Goal: Task Accomplishment & Management: Manage account settings

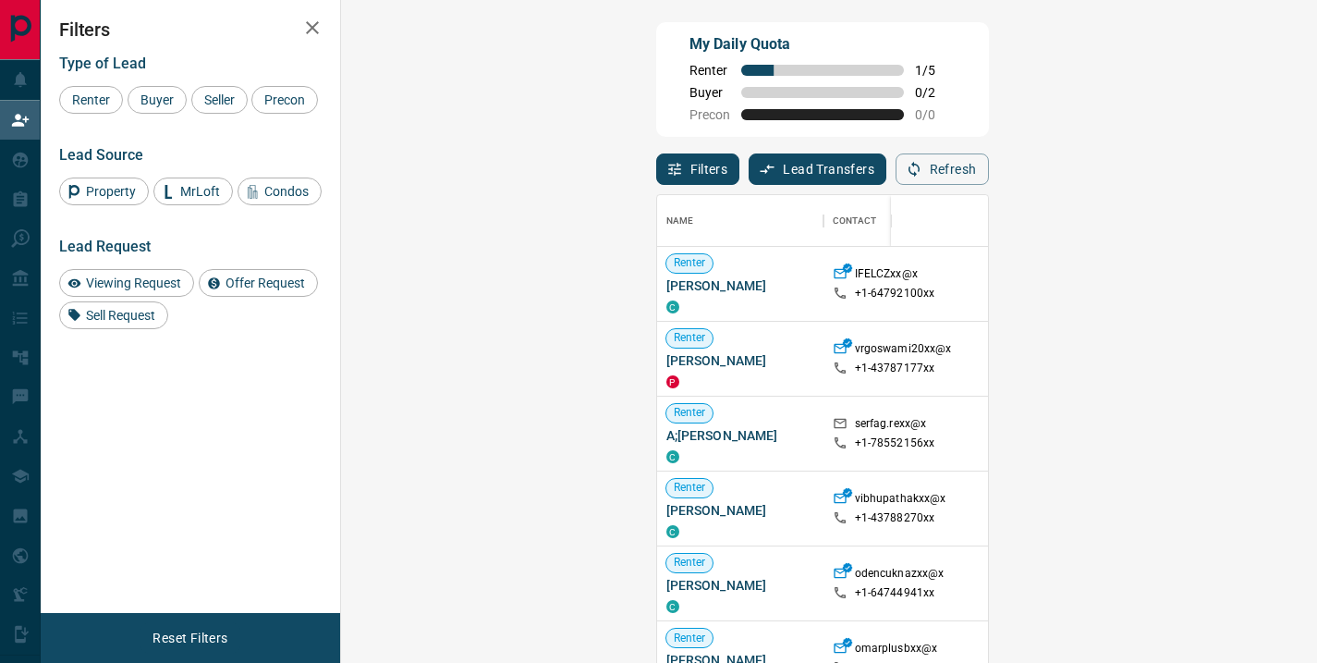
scroll to position [486, 923]
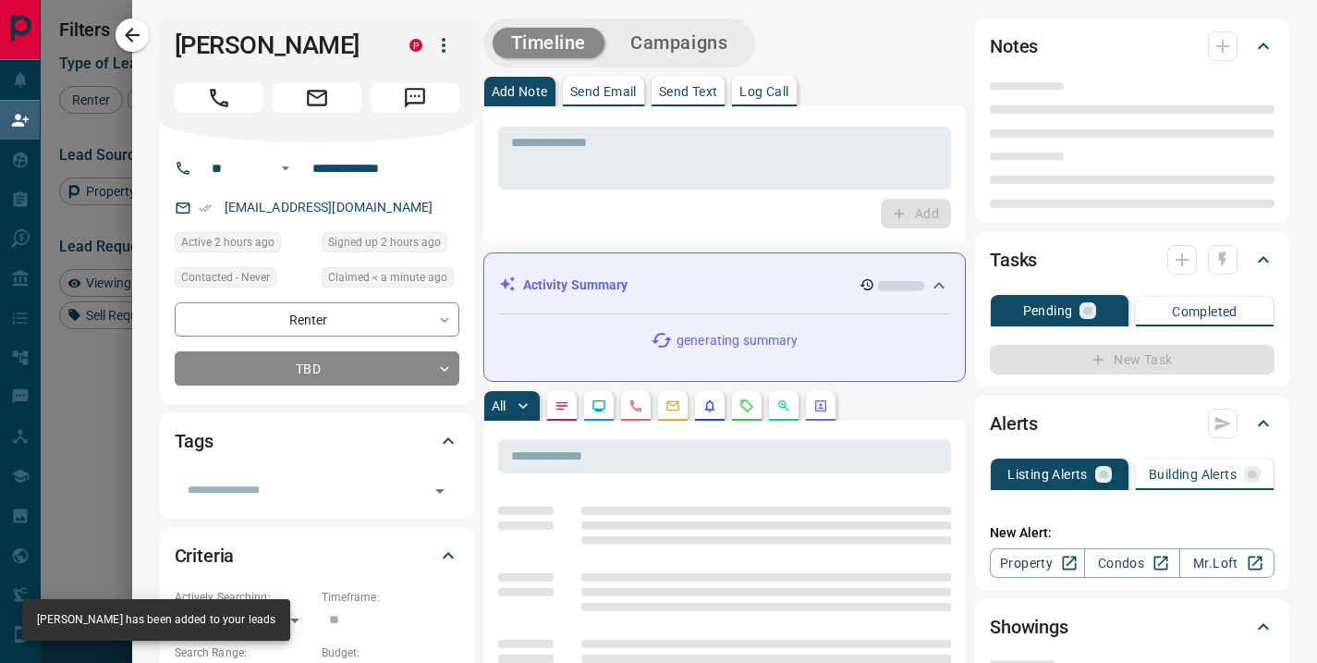
type input "**"
type input "**********"
type input "**"
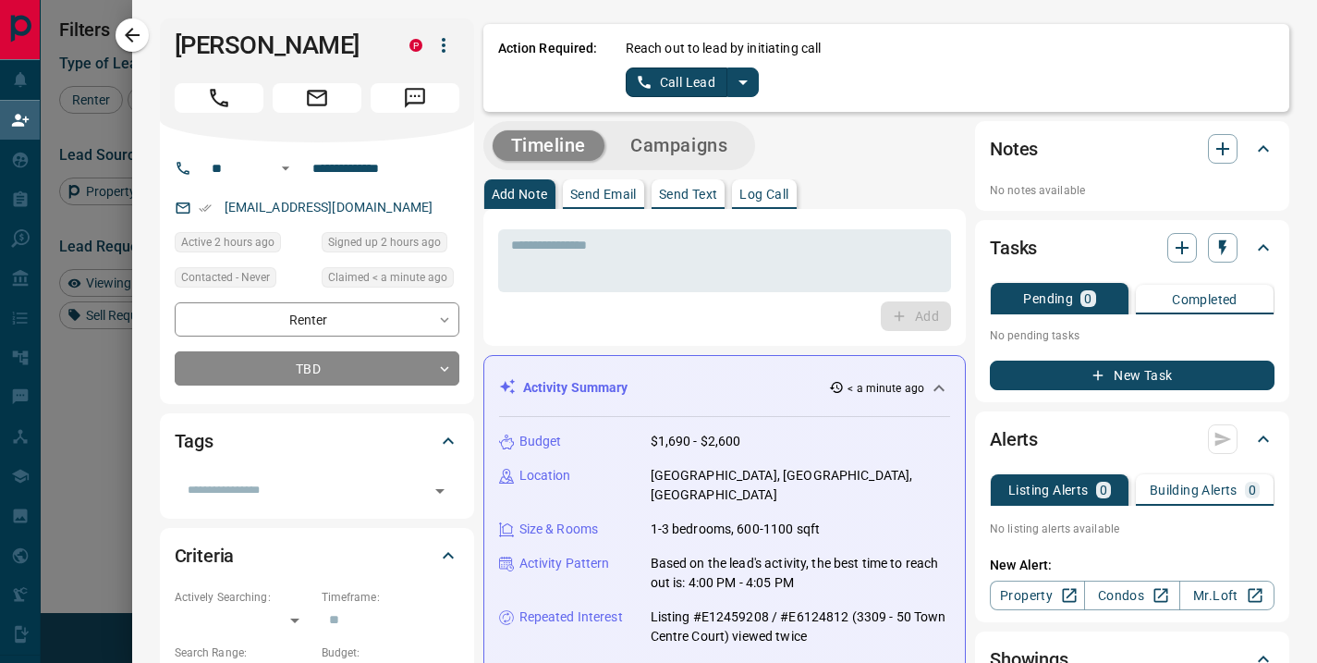
click at [687, 73] on button "Call Lead" at bounding box center [677, 82] width 103 height 30
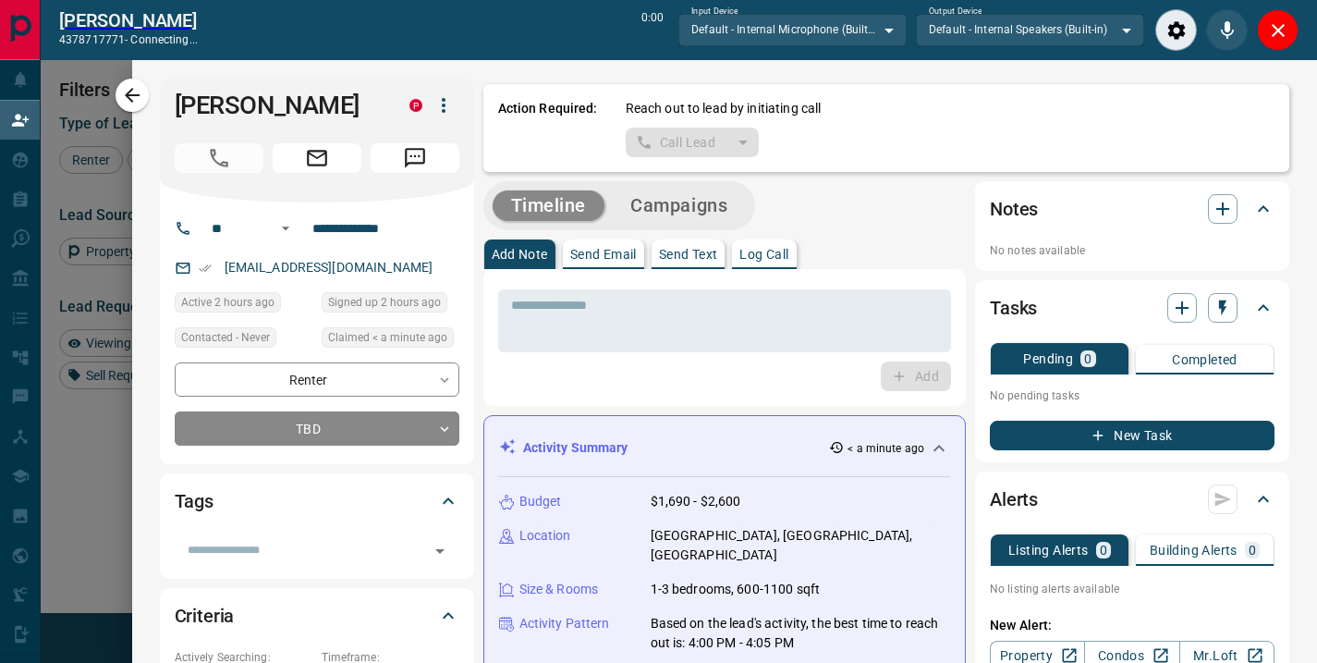
scroll to position [440, 923]
click at [1277, 31] on icon "Close" at bounding box center [1278, 30] width 13 height 13
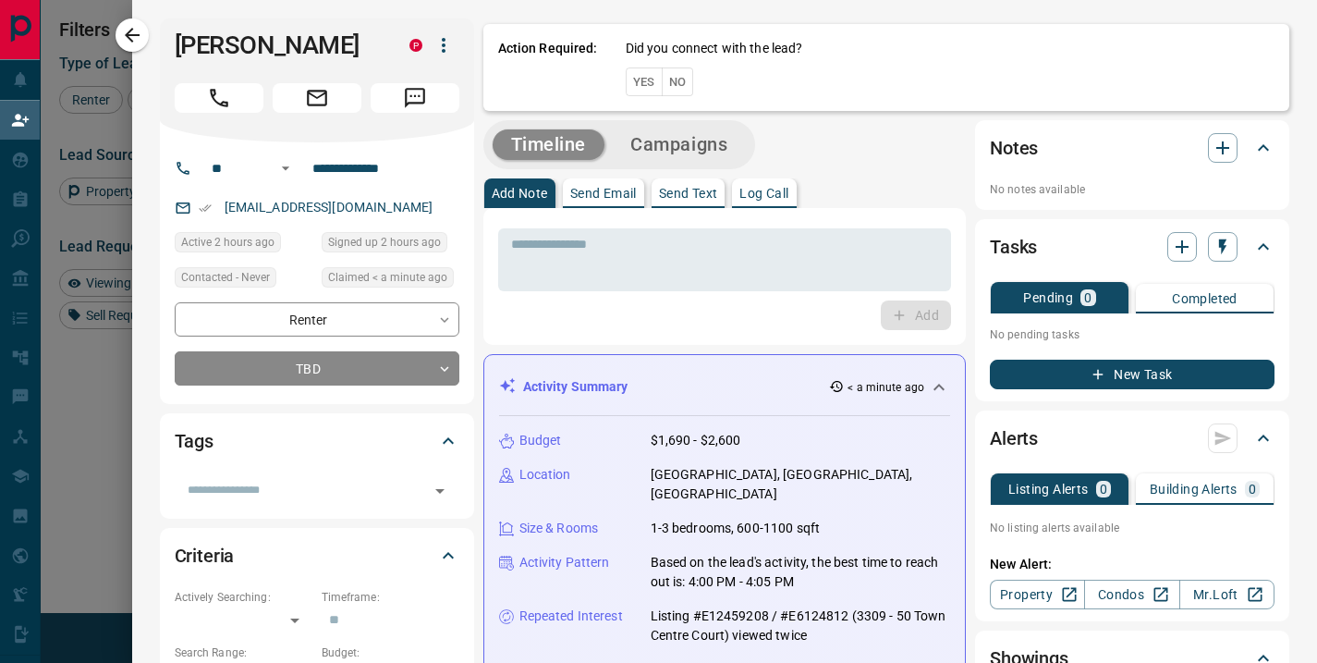
scroll to position [486, 923]
click at [662, 80] on button "No" at bounding box center [678, 81] width 32 height 29
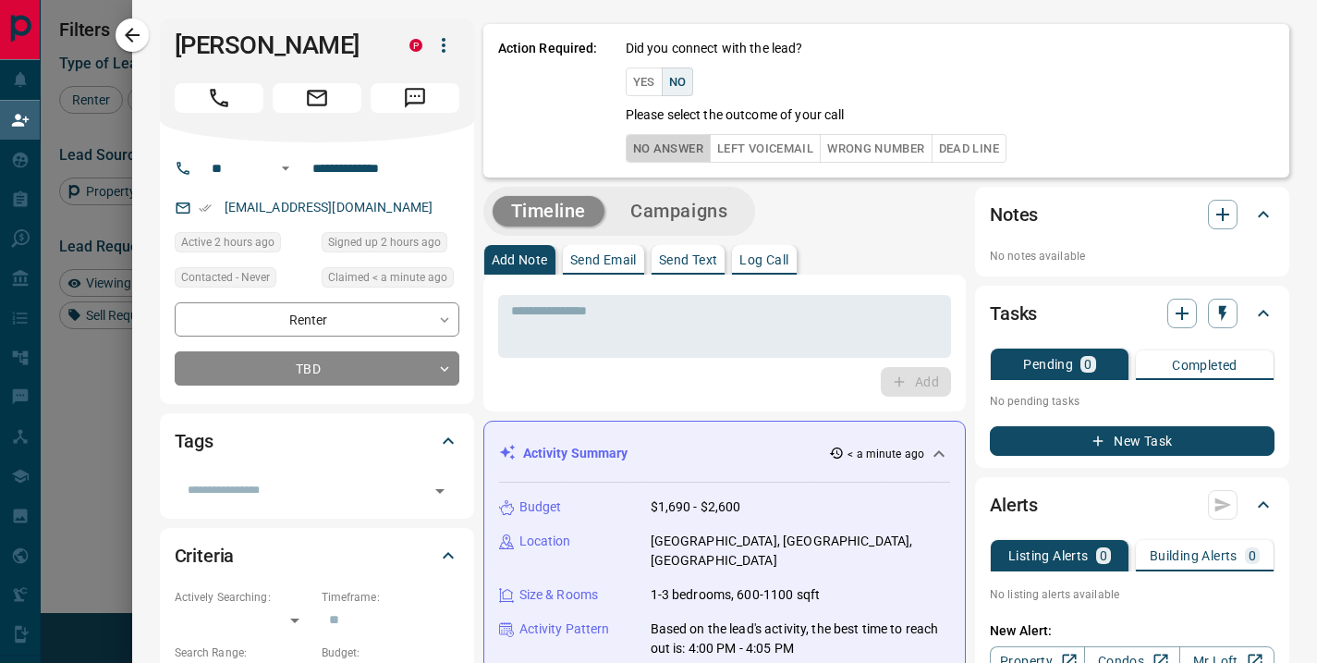
click at [654, 149] on button "No Answer" at bounding box center [668, 148] width 85 height 29
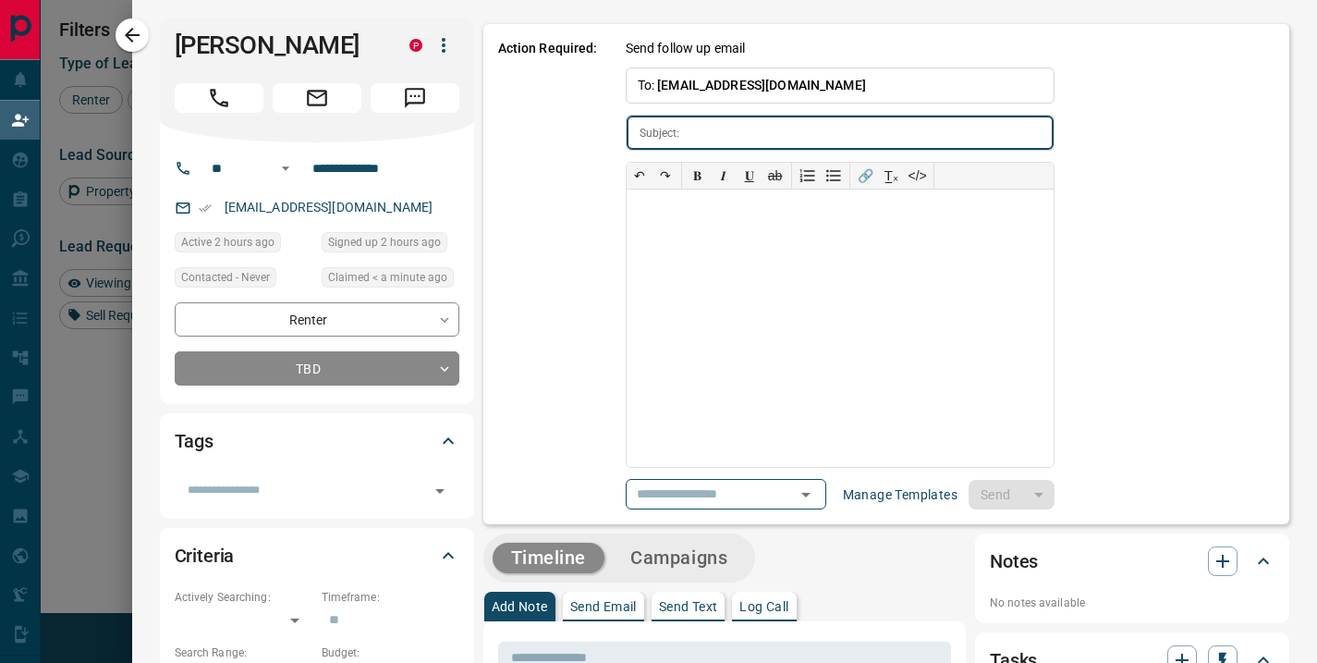
type input "**********"
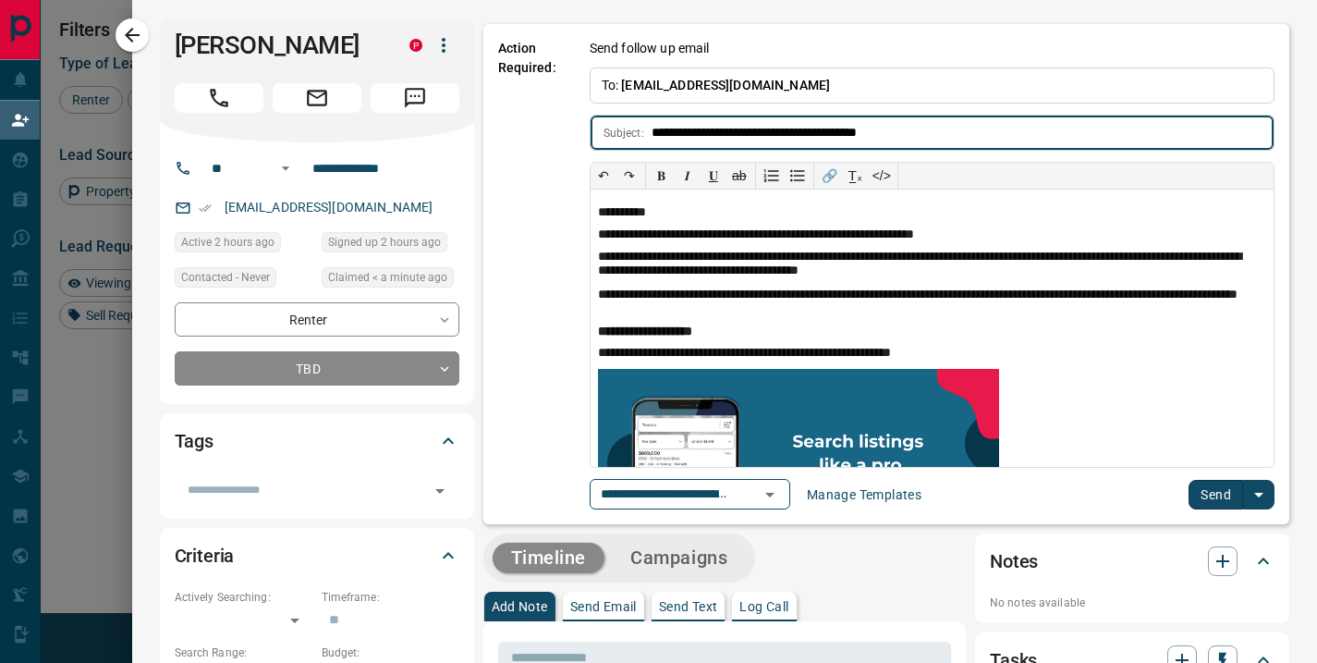
click at [1200, 493] on button "Send" at bounding box center [1216, 495] width 55 height 30
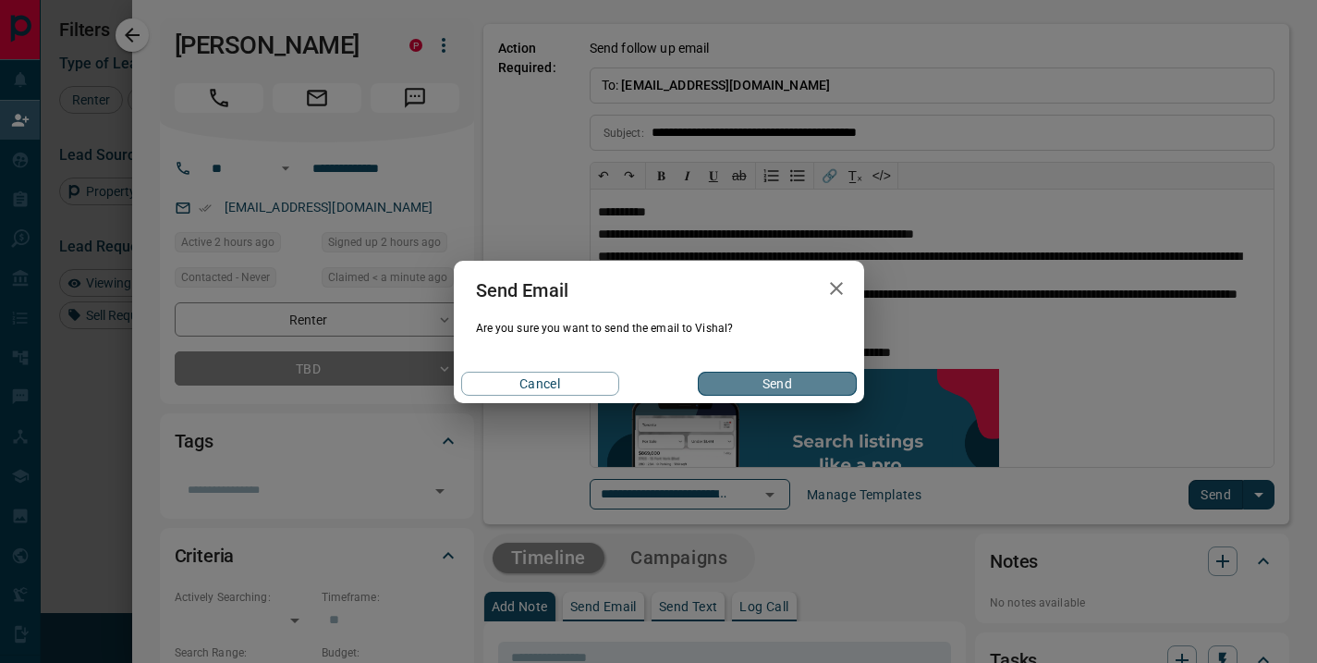
click at [794, 374] on button "Send" at bounding box center [777, 384] width 158 height 24
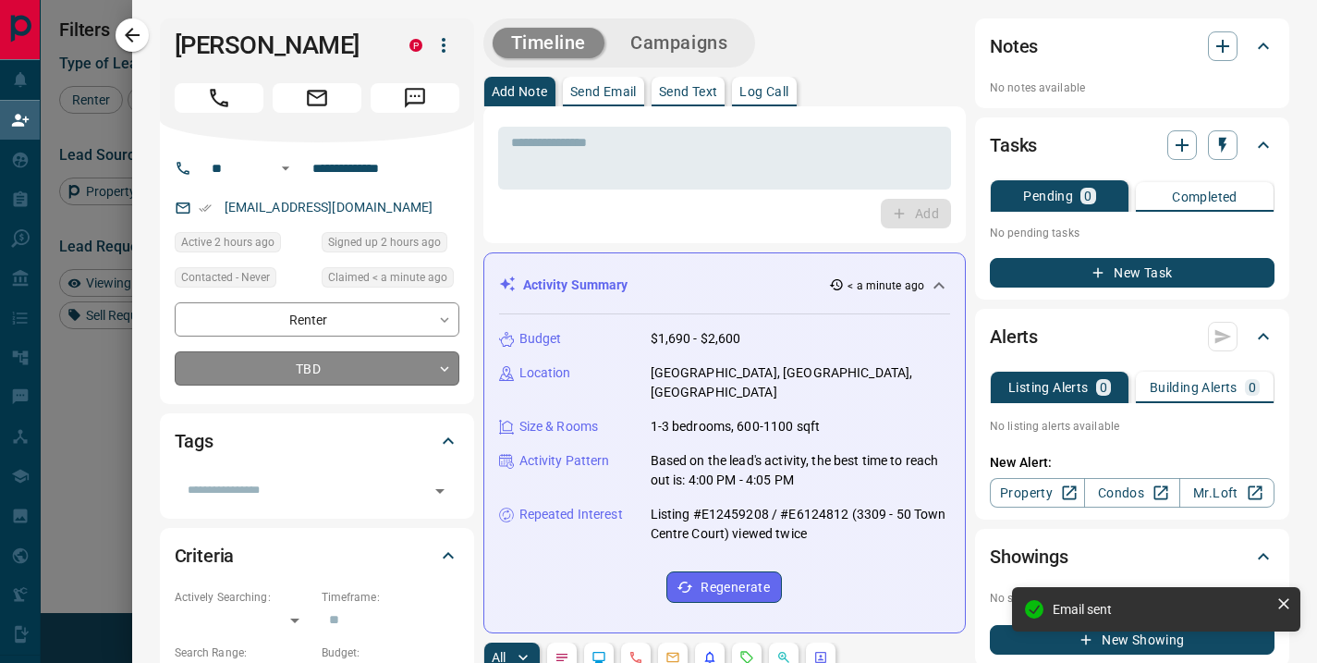
click at [423, 363] on body "Lead Transfers Claim Leads My Leads Tasks Opportunities Deals Campaigns Automat…" at bounding box center [658, 284] width 1317 height 568
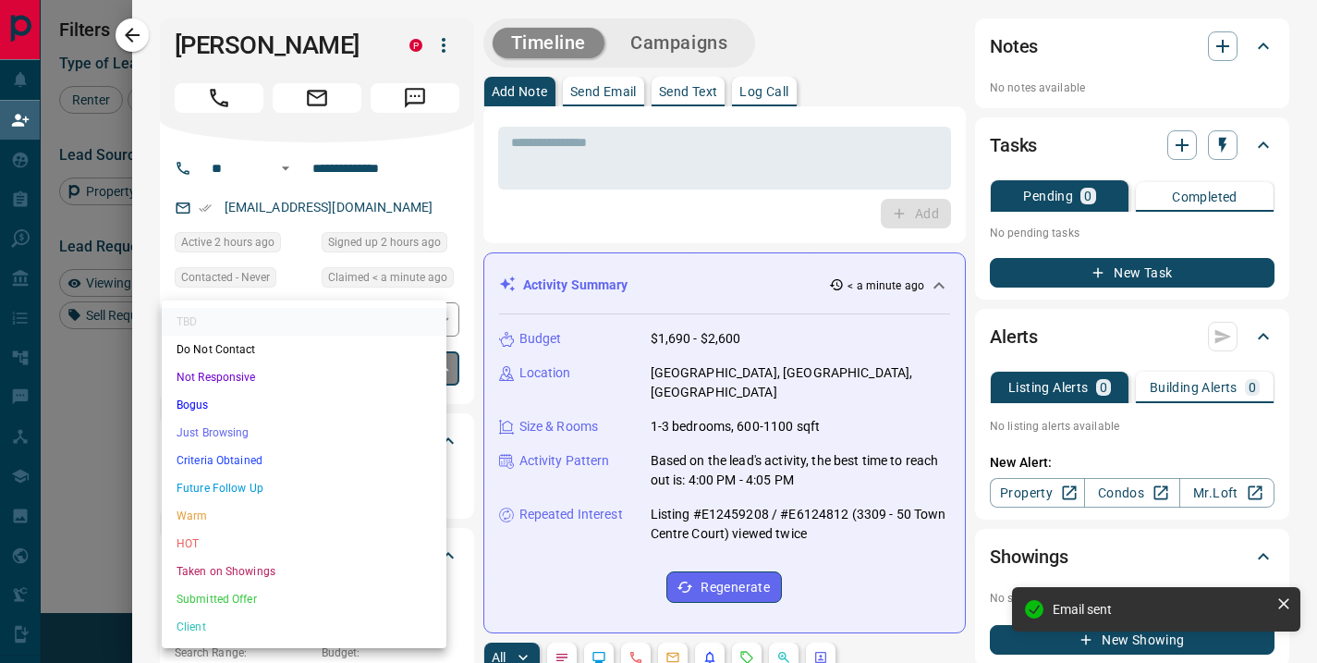
click at [276, 491] on li "Future Follow Up" at bounding box center [304, 488] width 285 height 28
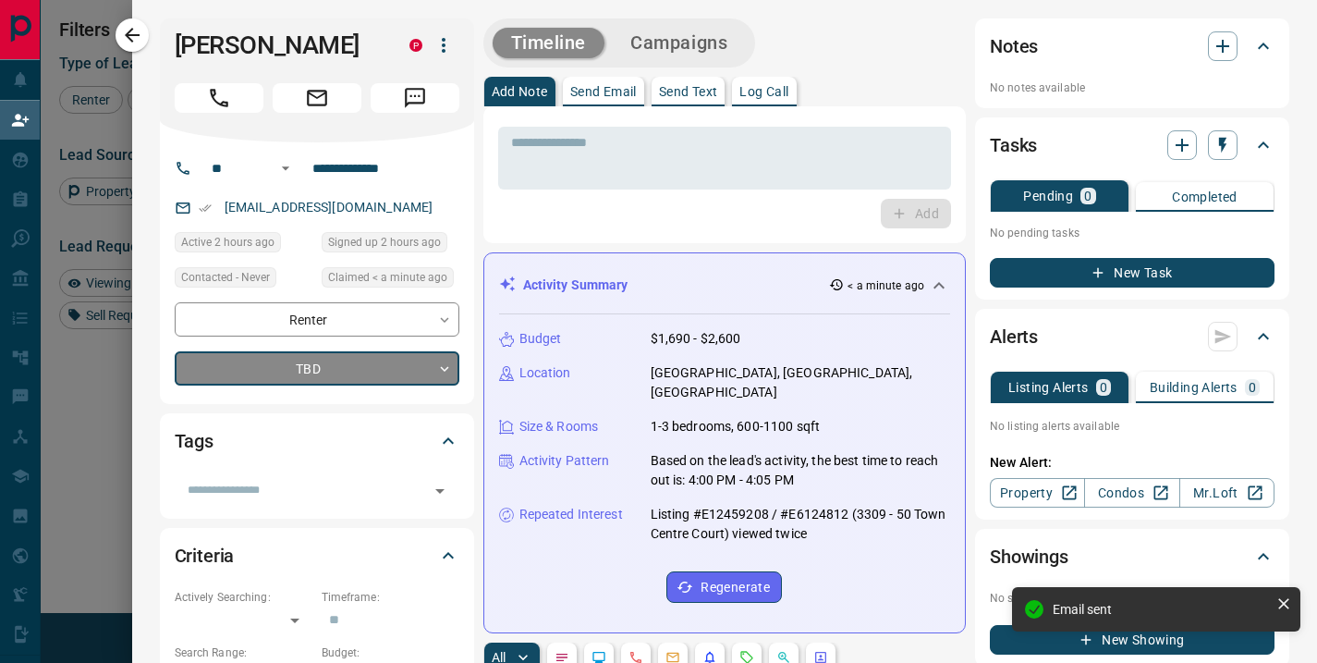
type input "*"
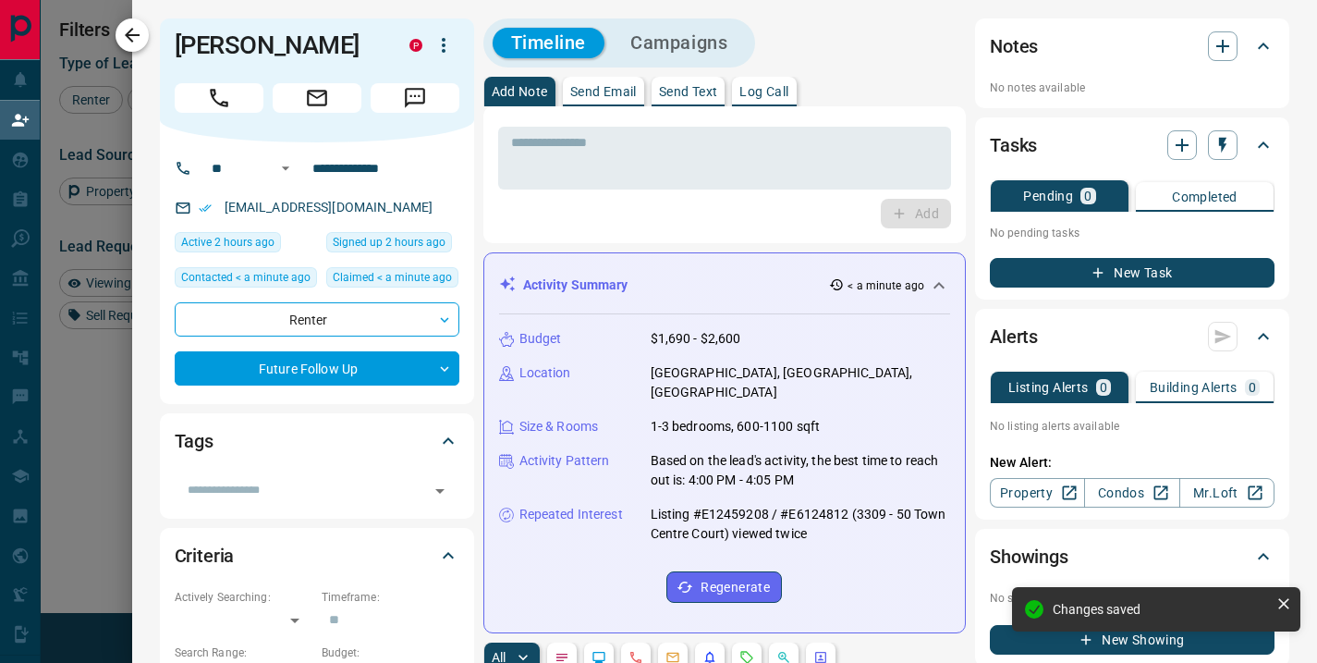
click at [135, 40] on icon "button" at bounding box center [132, 35] width 22 height 22
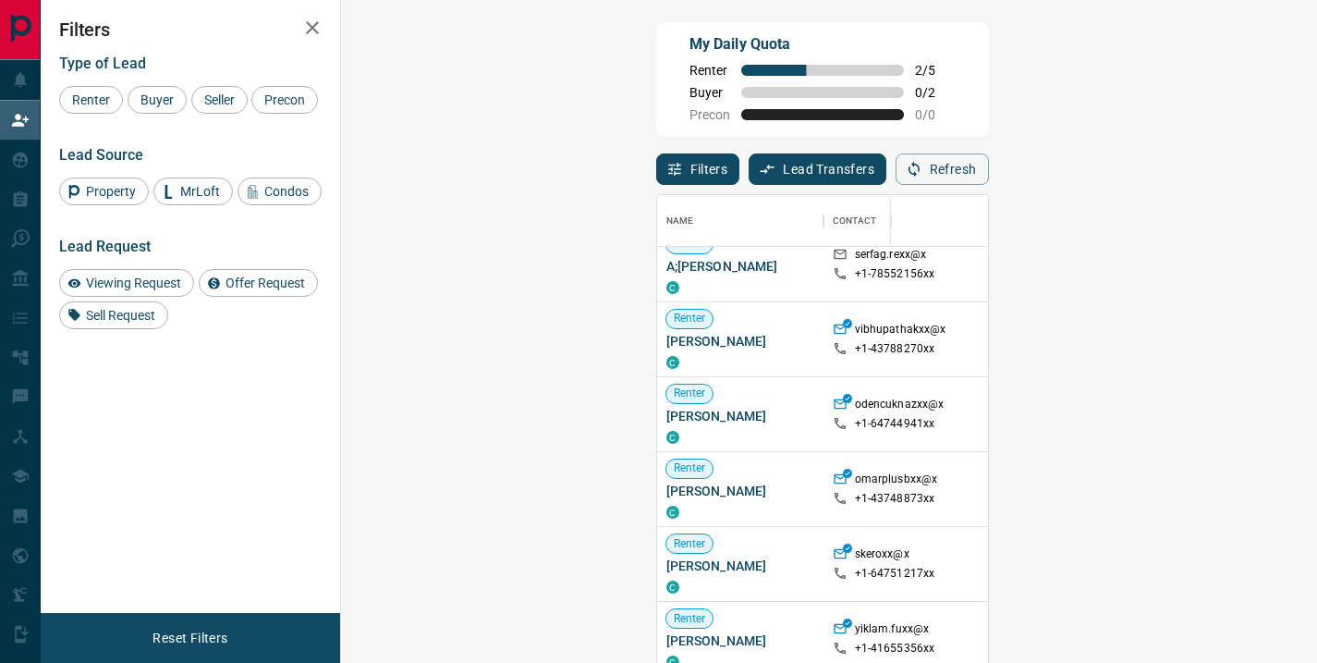
scroll to position [219, 0]
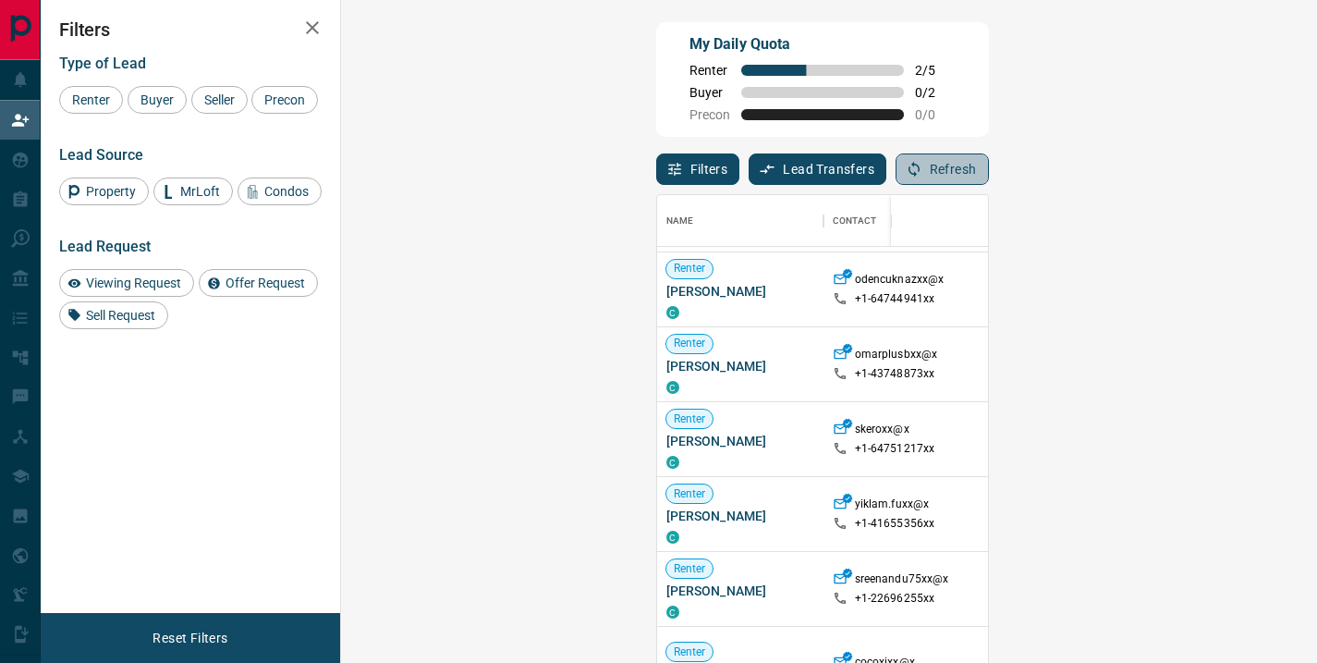
click at [989, 171] on button "Refresh" at bounding box center [942, 168] width 93 height 31
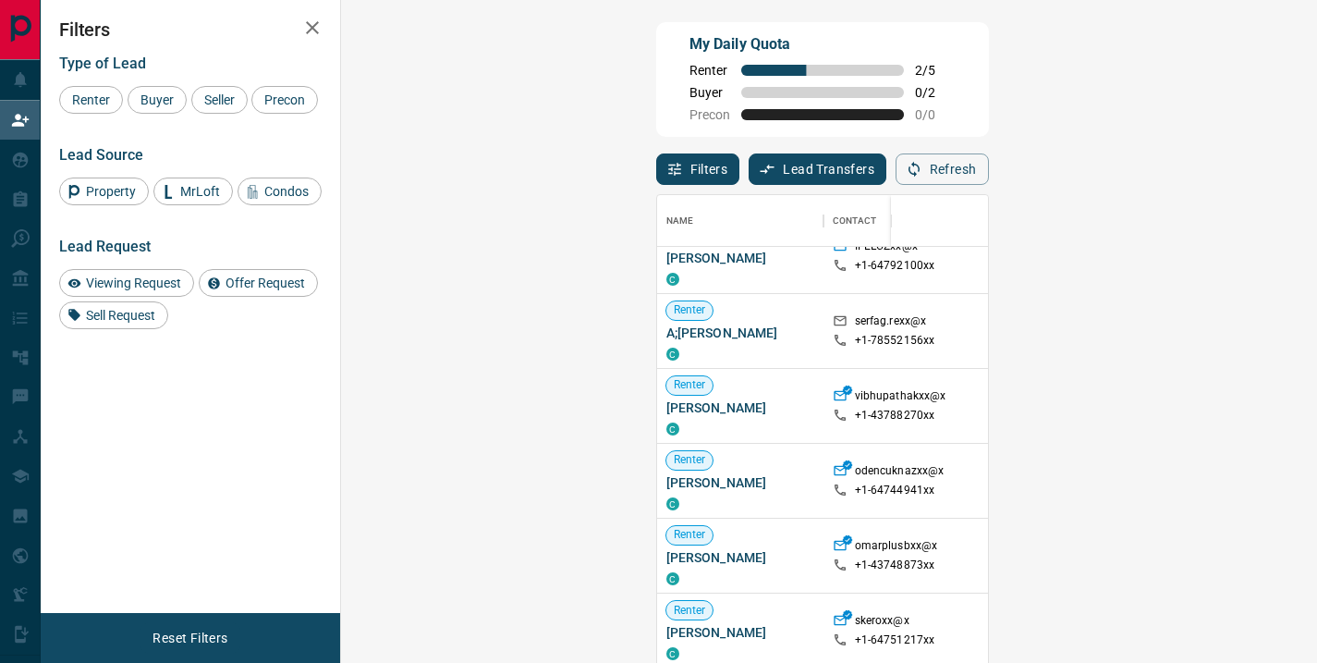
scroll to position [0, 0]
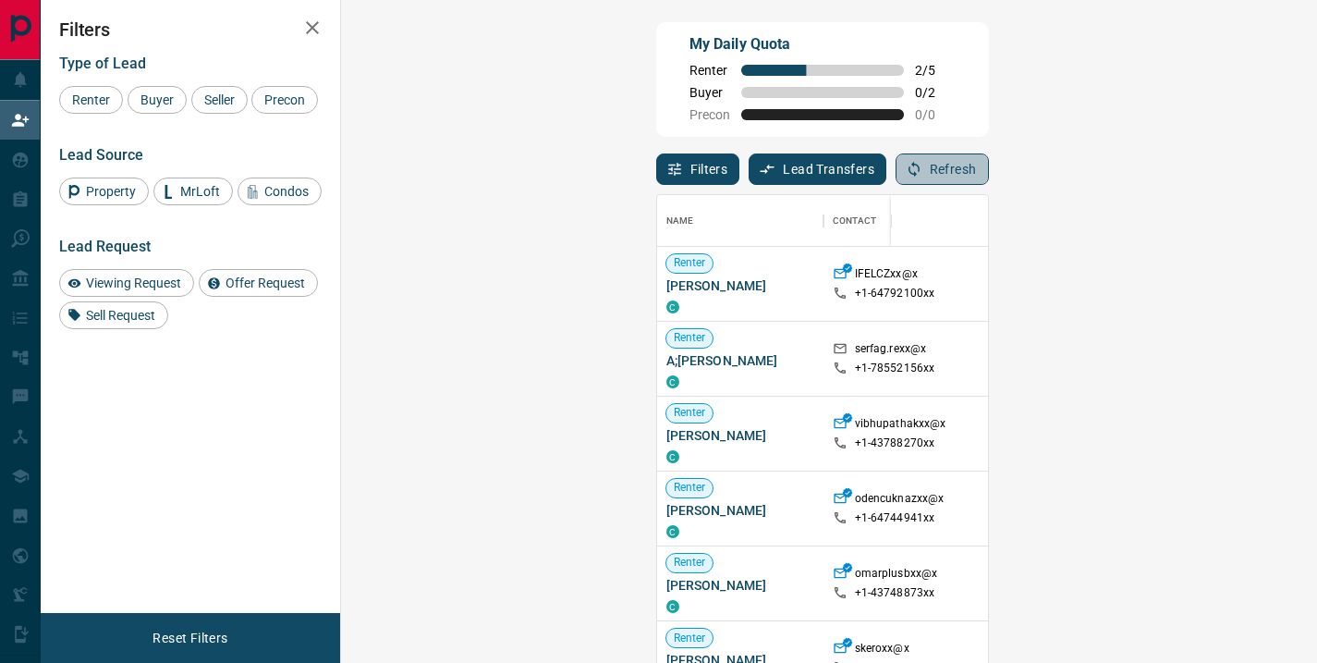
click at [989, 169] on button "Refresh" at bounding box center [942, 168] width 93 height 31
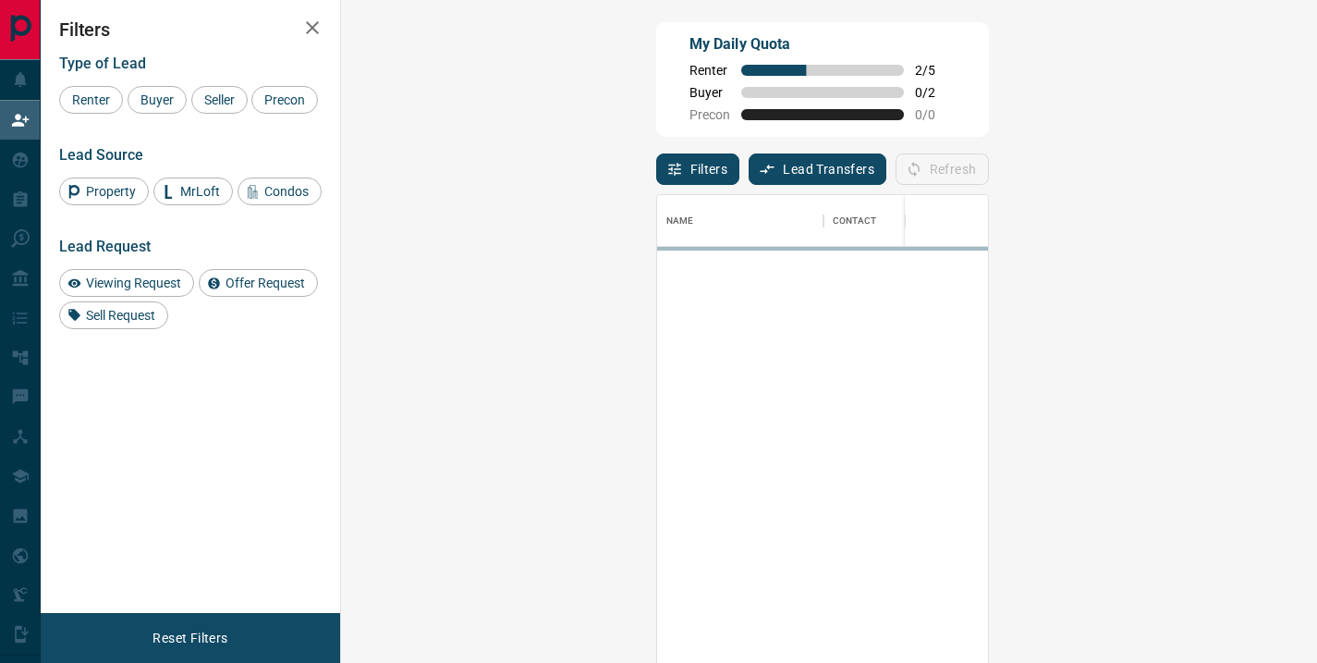
scroll to position [486, 923]
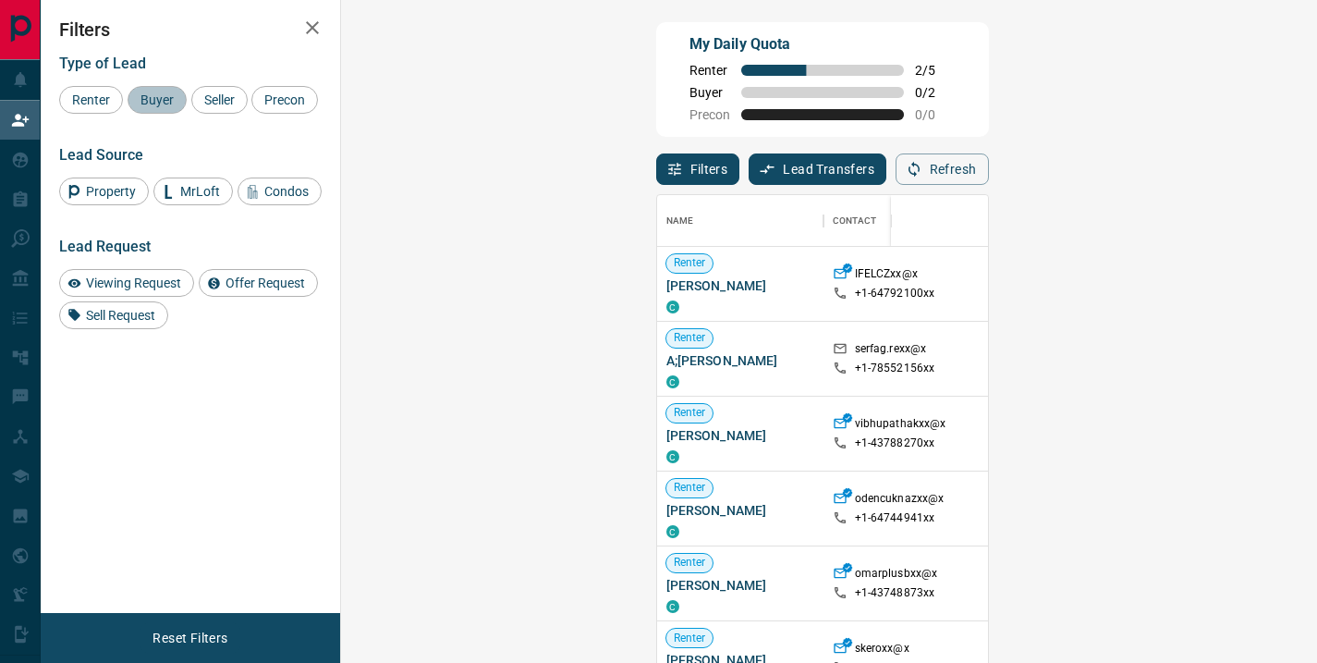
click at [164, 100] on span "Buyer" at bounding box center [157, 99] width 46 height 15
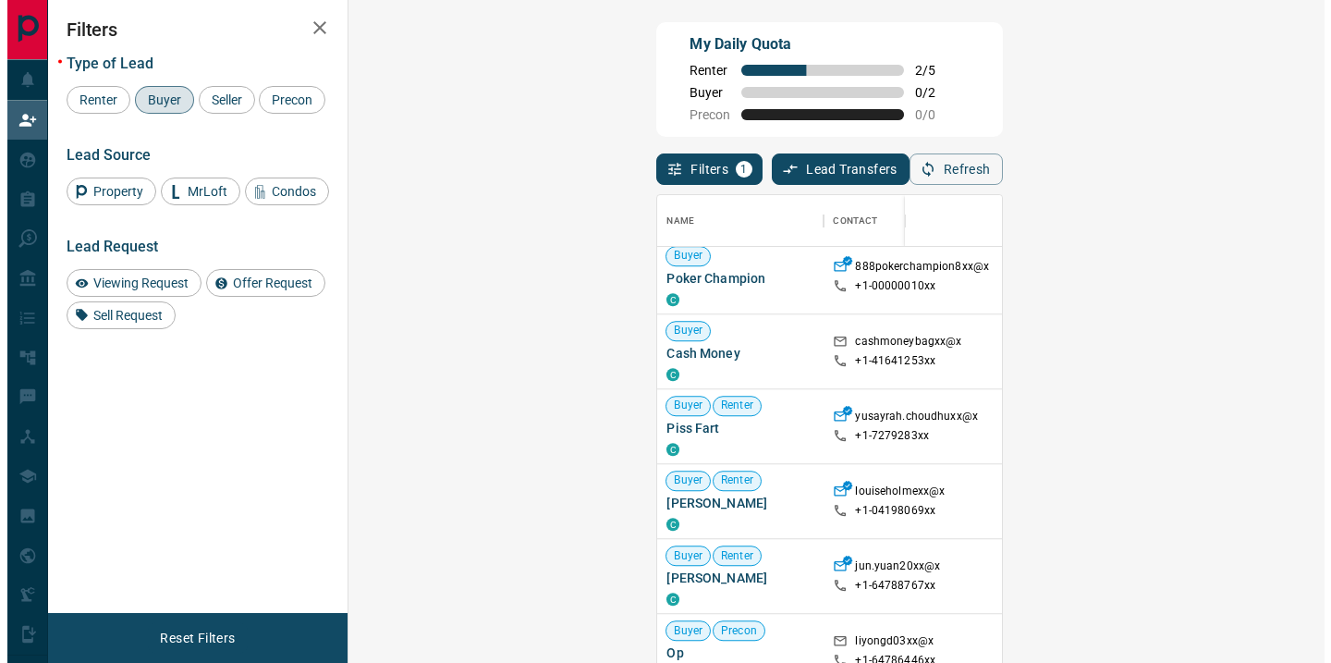
scroll to position [1294, 0]
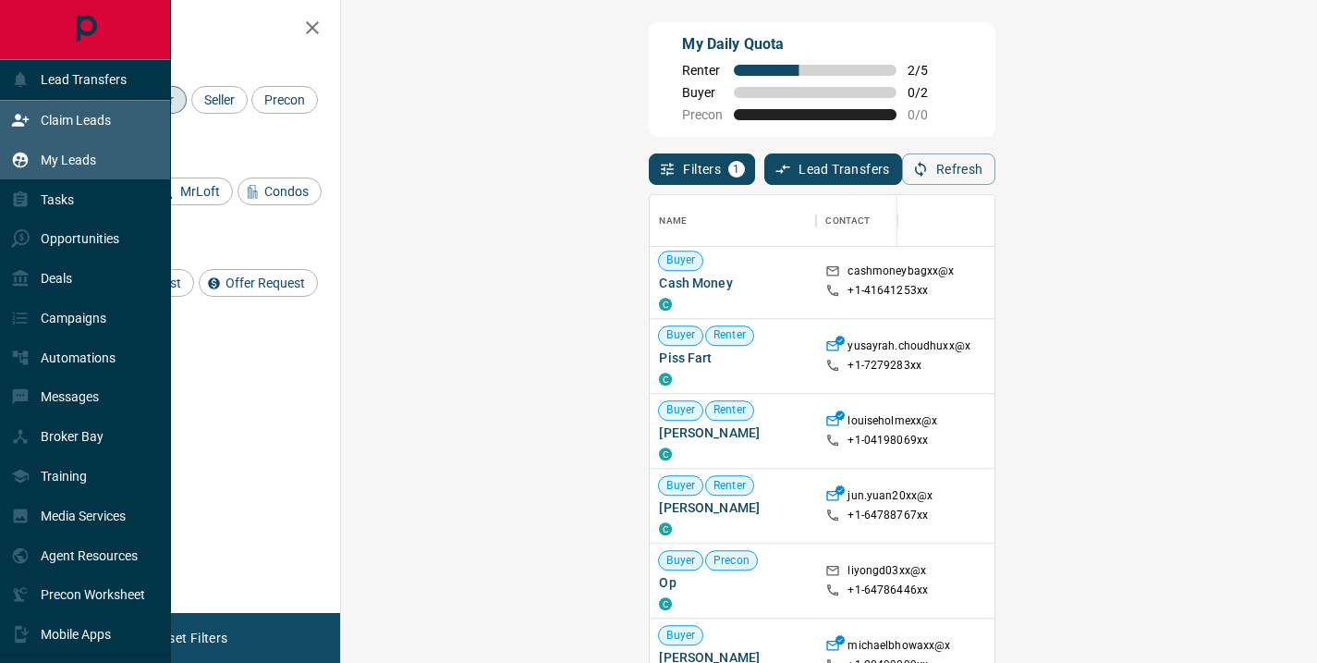
click at [58, 158] on p "My Leads" at bounding box center [68, 160] width 55 height 15
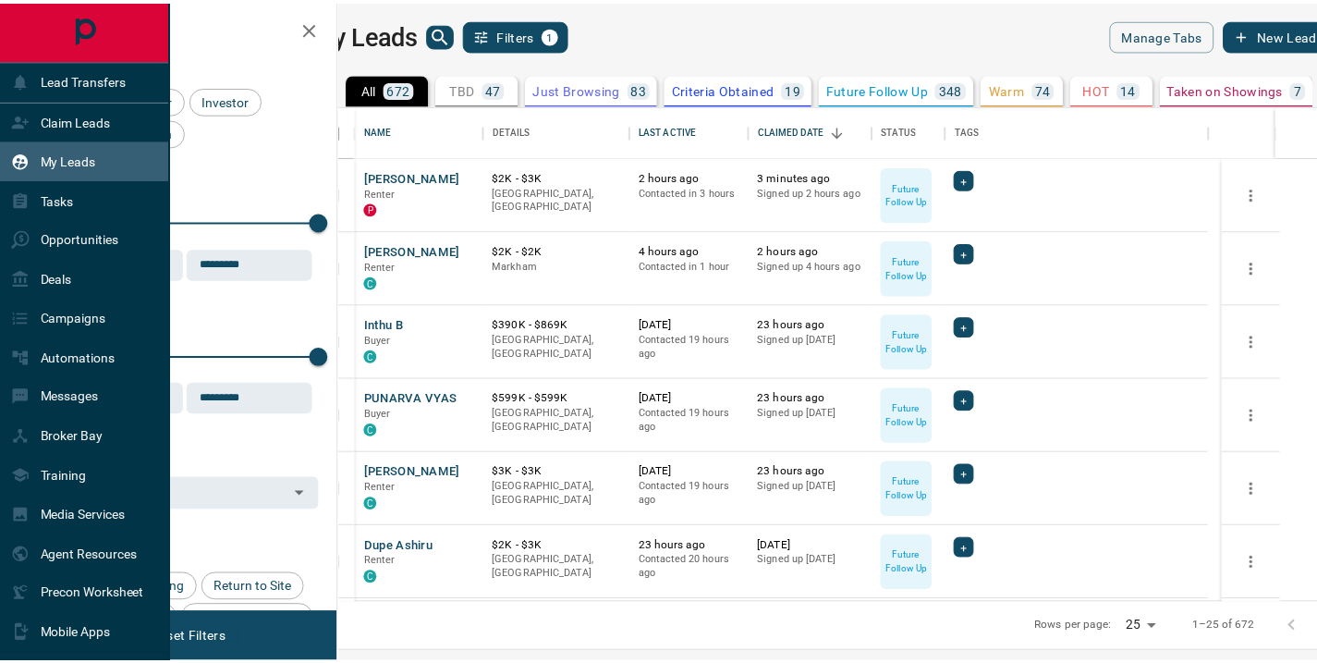
scroll to position [484, 968]
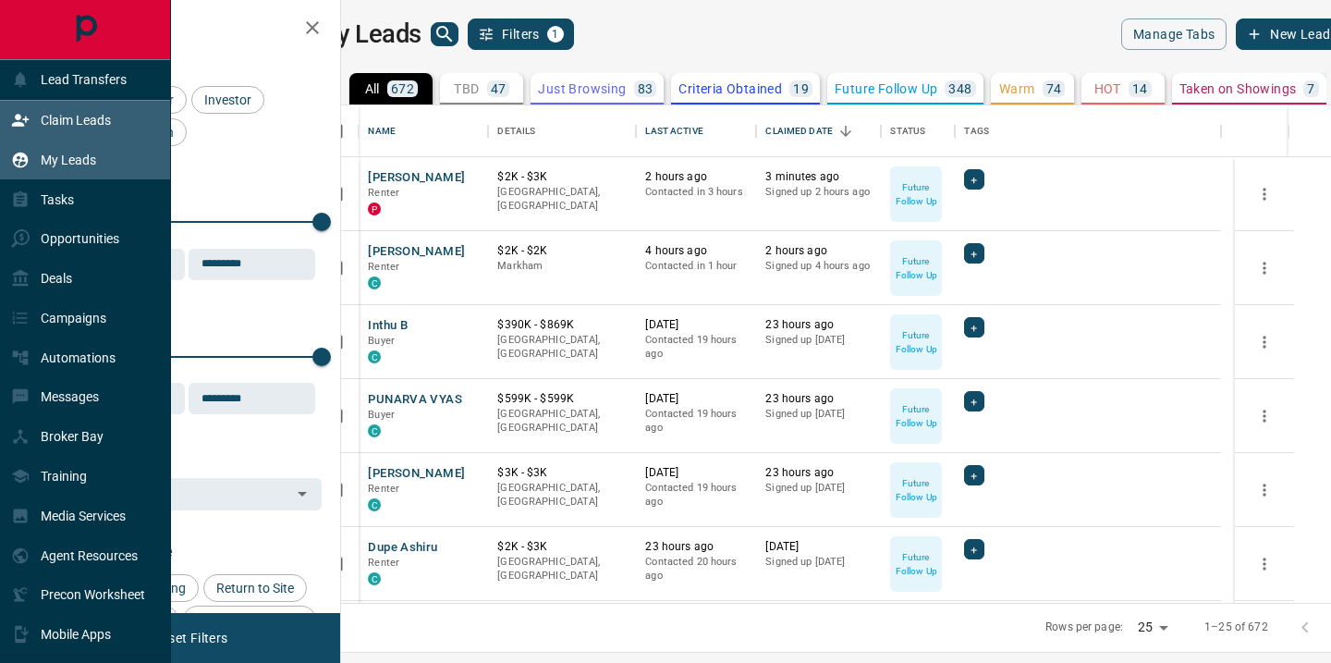
click at [72, 115] on p "Claim Leads" at bounding box center [76, 120] width 70 height 15
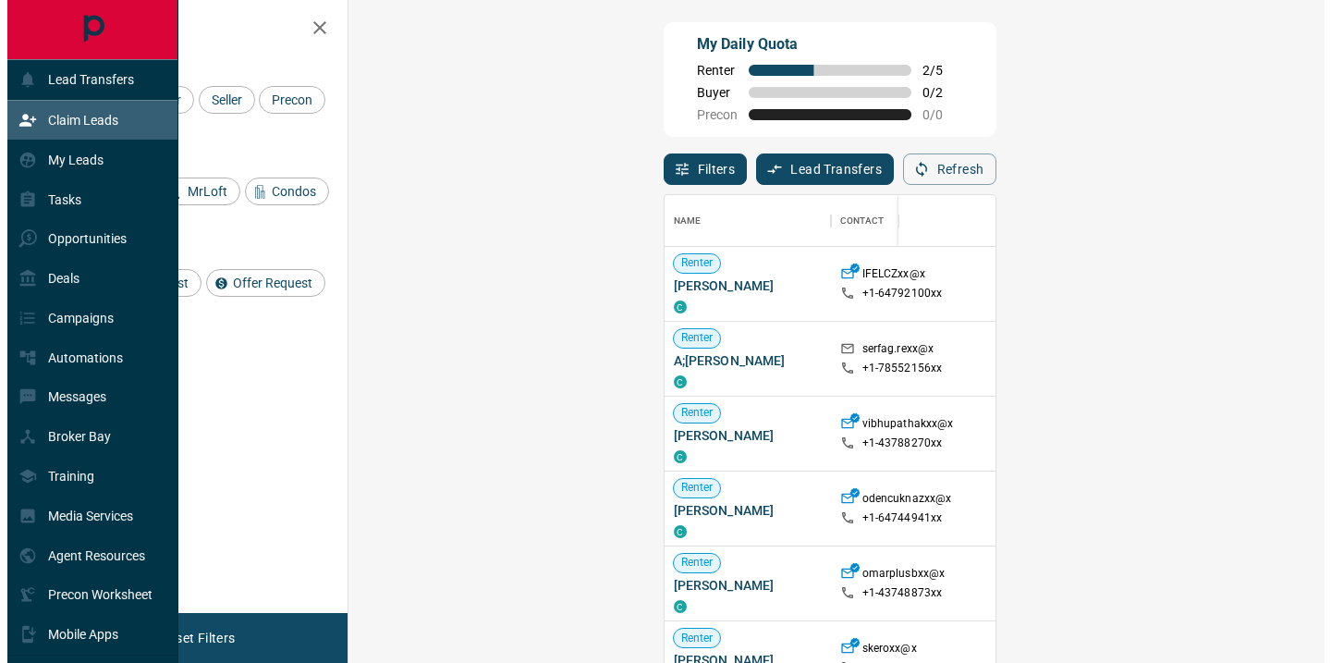
scroll to position [486, 923]
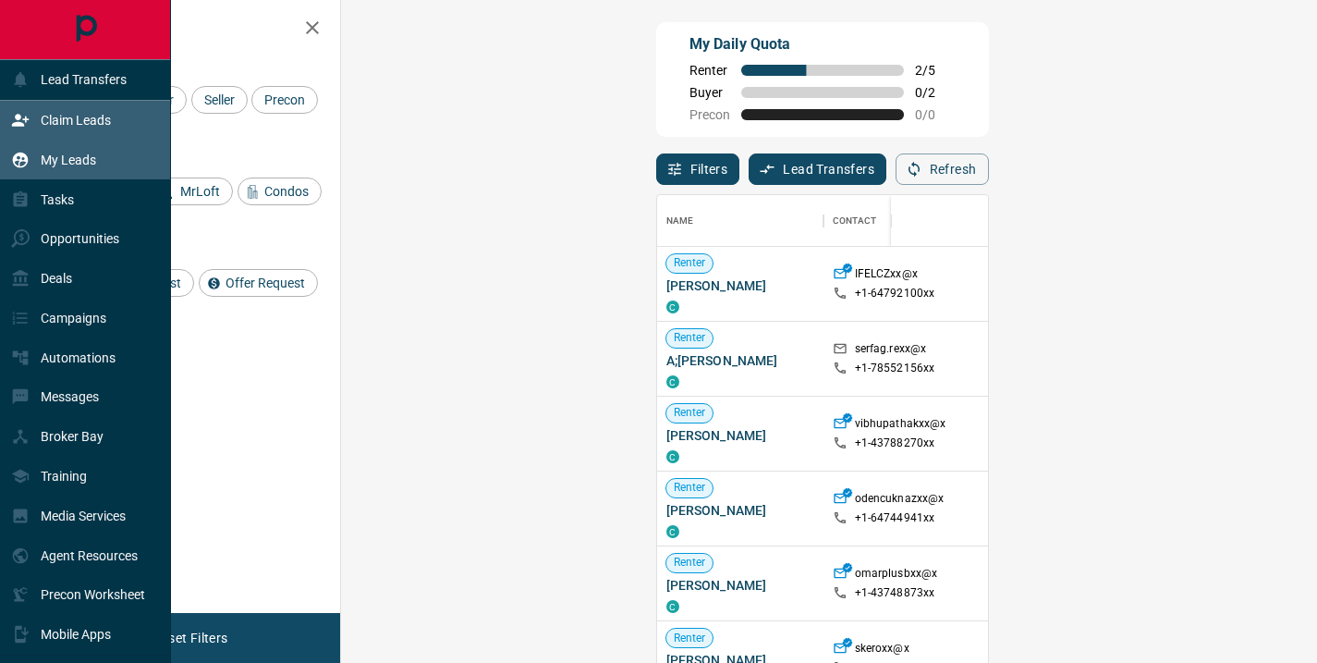
click at [71, 164] on p "My Leads" at bounding box center [68, 160] width 55 height 15
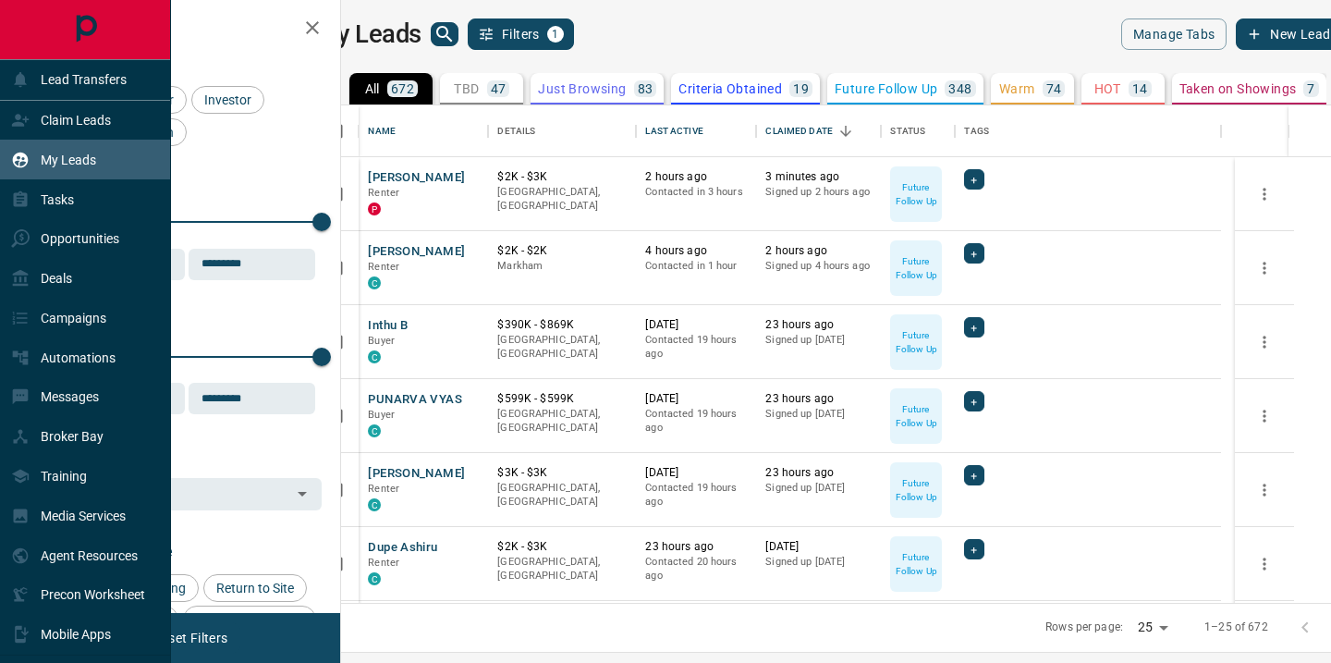
scroll to position [484, 968]
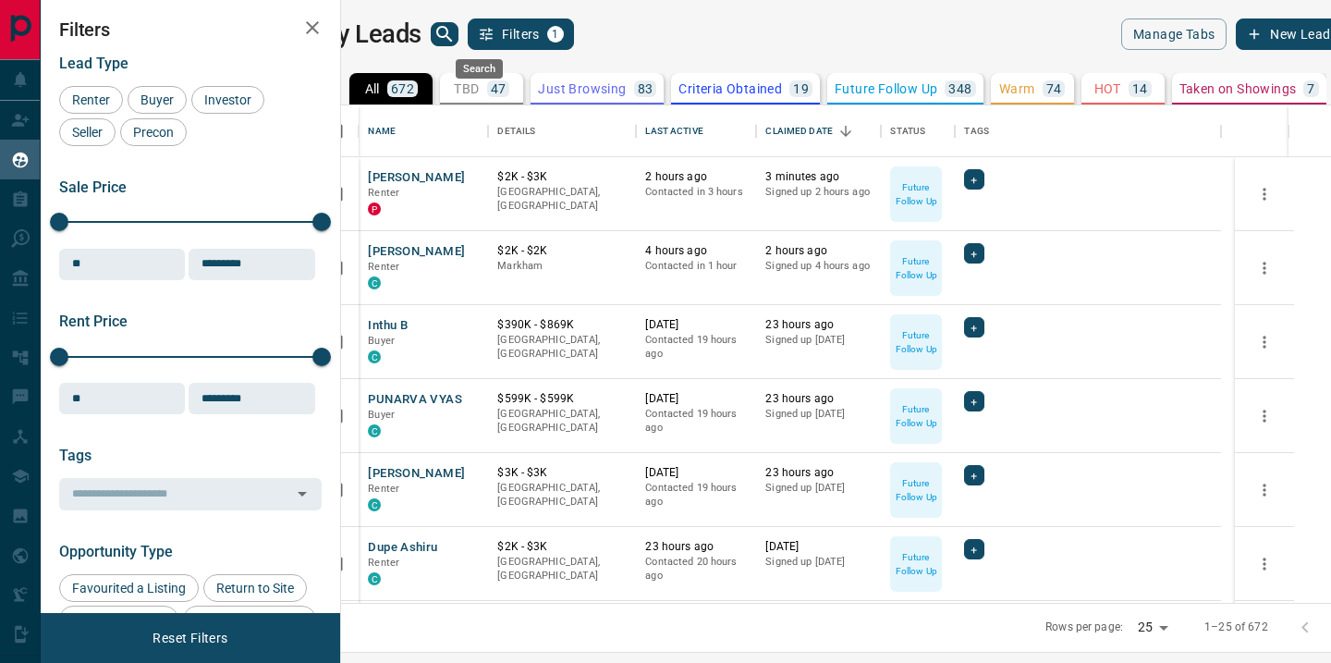
click at [456, 31] on icon "search button" at bounding box center [445, 34] width 22 height 22
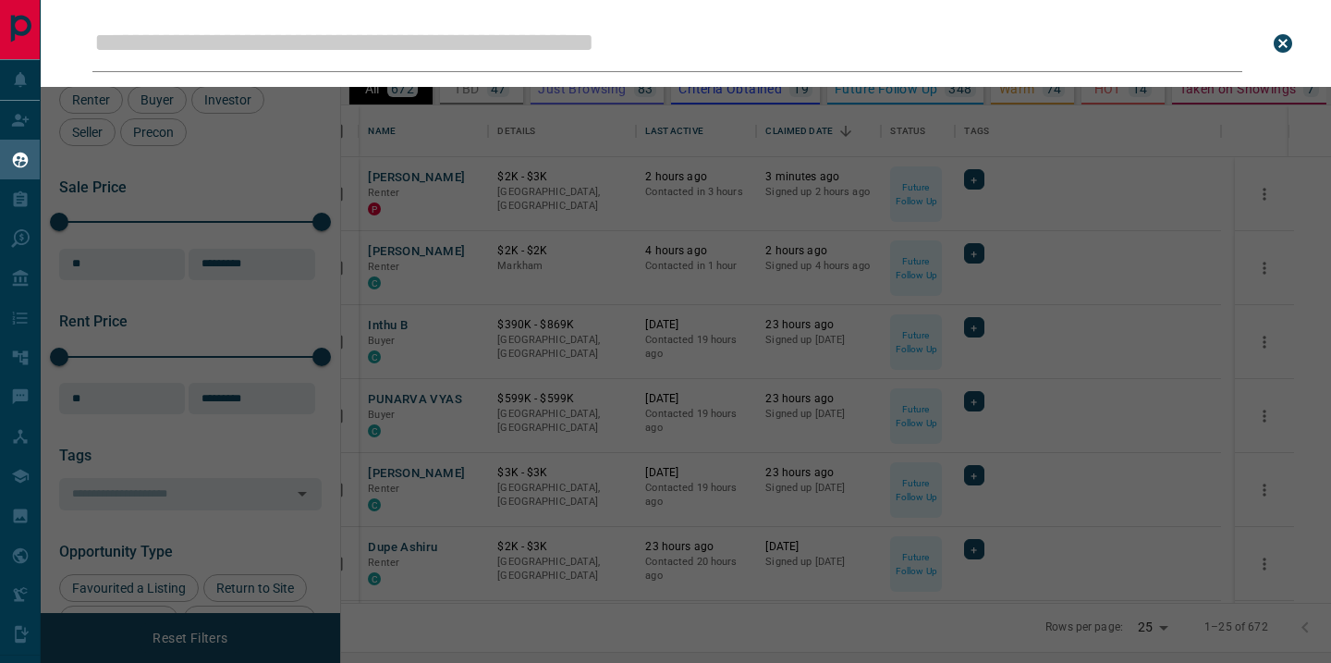
click at [396, 46] on input "Leads Search Bar" at bounding box center [667, 43] width 1150 height 57
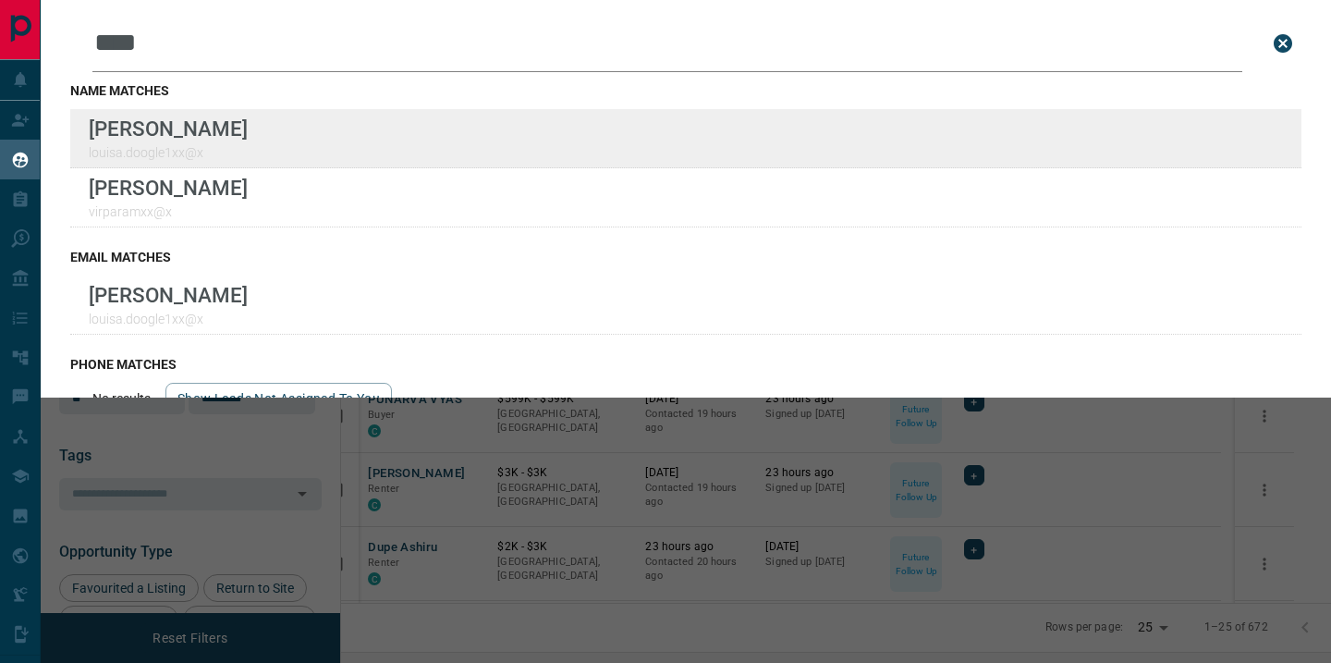
type input "****"
click at [0, 0] on div "Lead Transfers Claim Leads My Leads Tasks Opportunities Deals Campaigns Automat…" at bounding box center [665, 320] width 1331 height 640
